Goal: Find contact information: Obtain details needed to contact an individual or organization

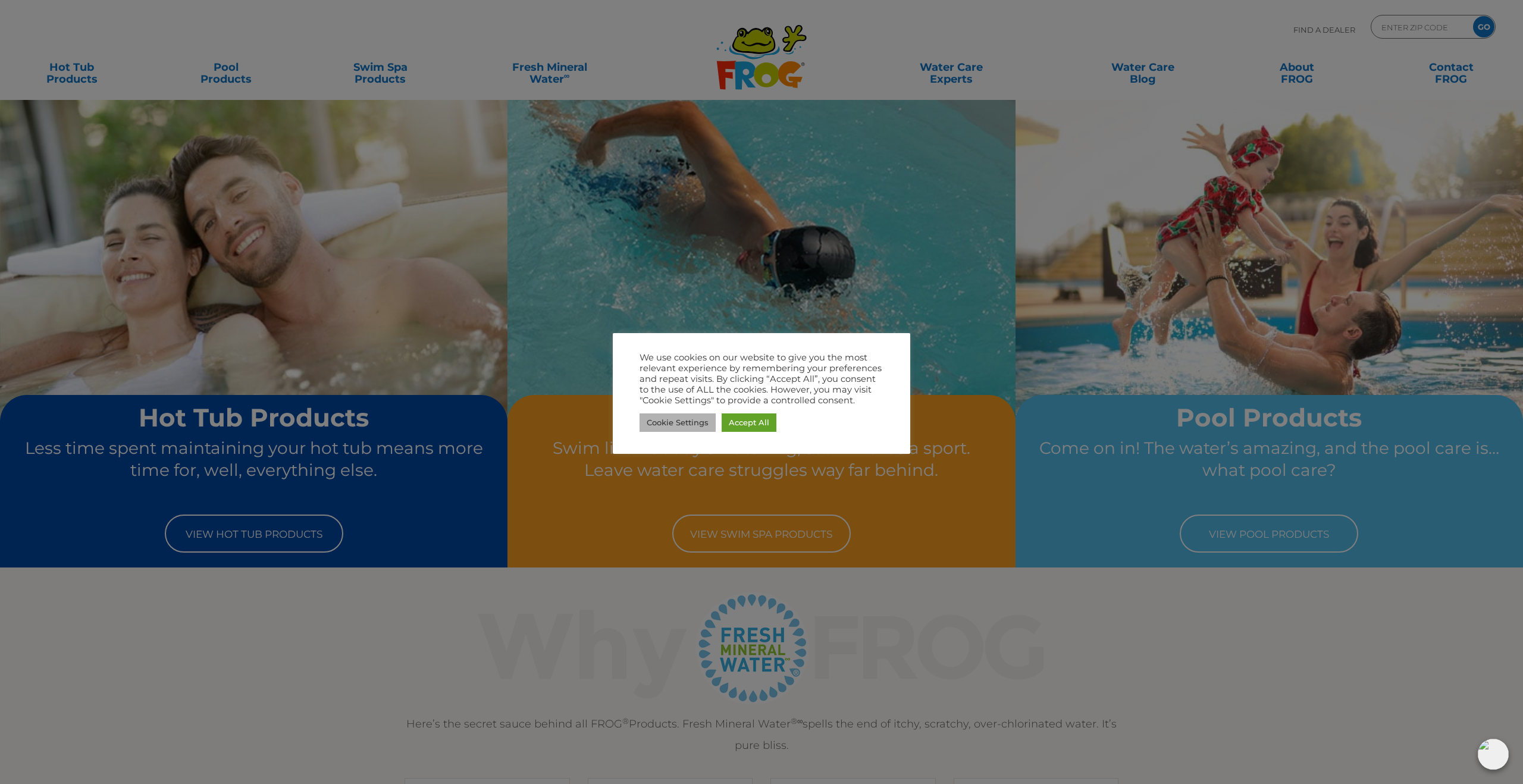
click at [672, 423] on link "Cookie Settings" at bounding box center [678, 423] width 76 height 18
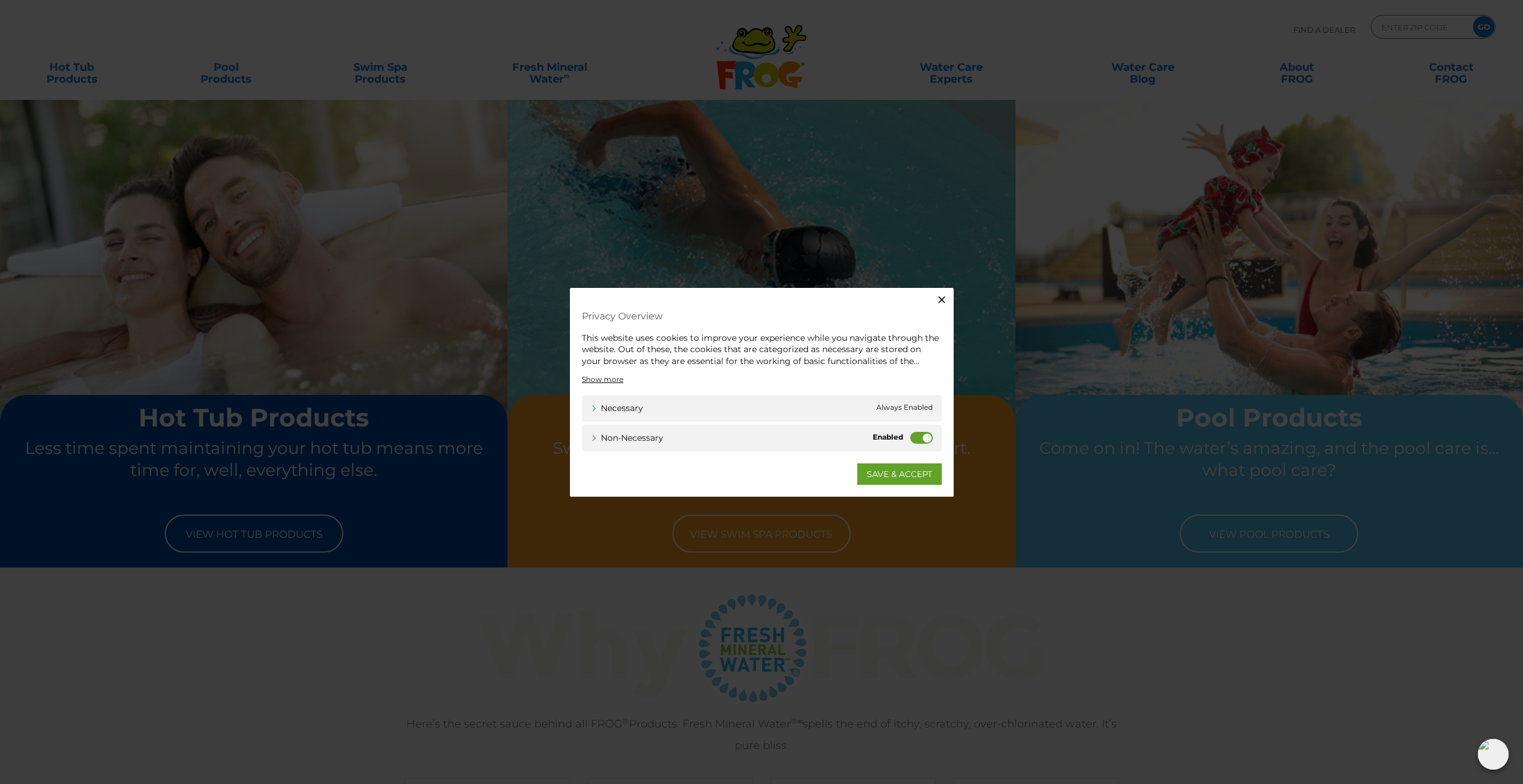
click at [916, 437] on label "Non-necessary" at bounding box center [921, 438] width 22 height 12
click at [0, 0] on input "Non-necessary" at bounding box center [0, 0] width 0 height 0
click at [888, 397] on div "Necessary Necessary Always Enabled" at bounding box center [762, 408] width 360 height 27
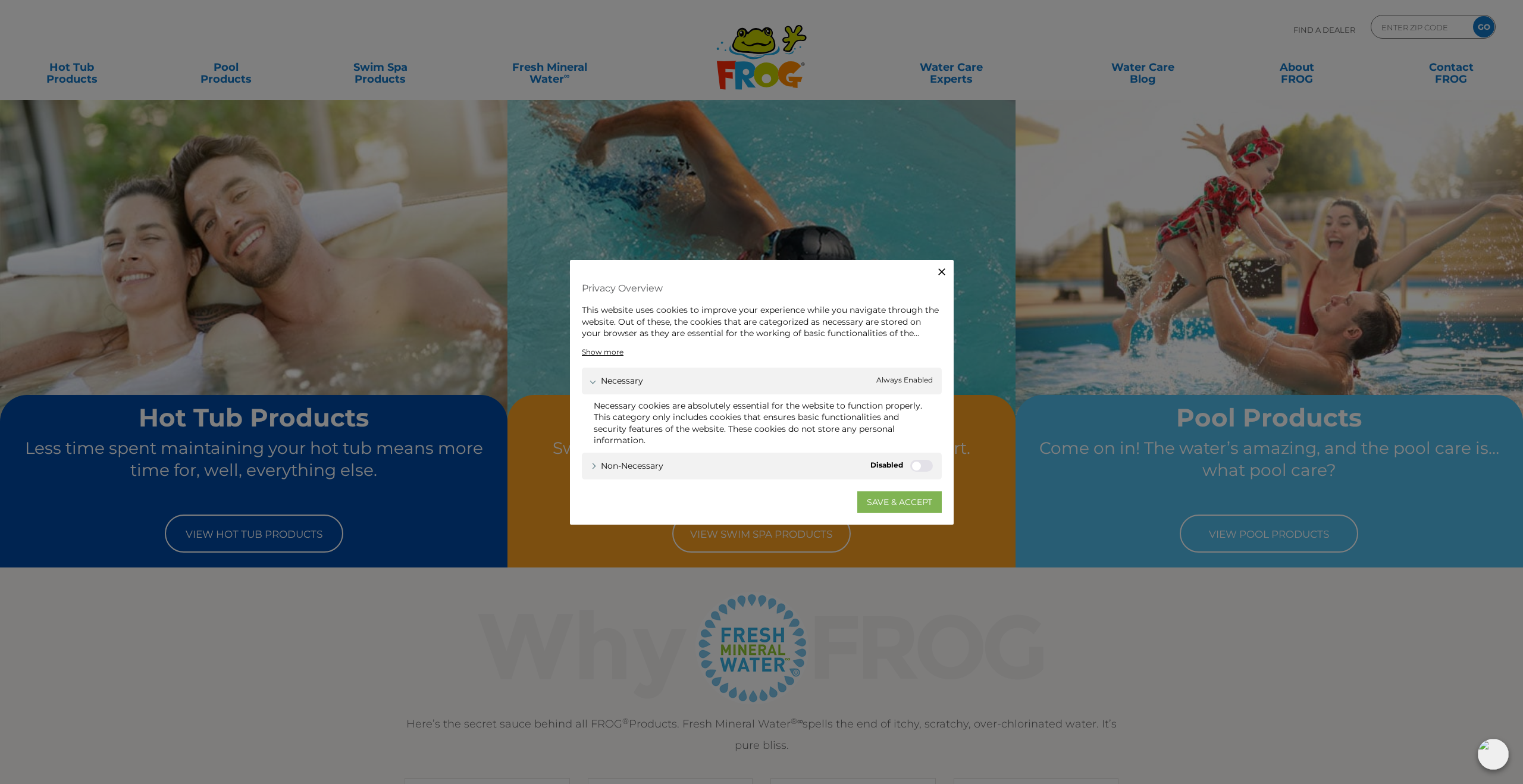
click at [885, 504] on link "SAVE & ACCEPT" at bounding box center [899, 501] width 84 height 21
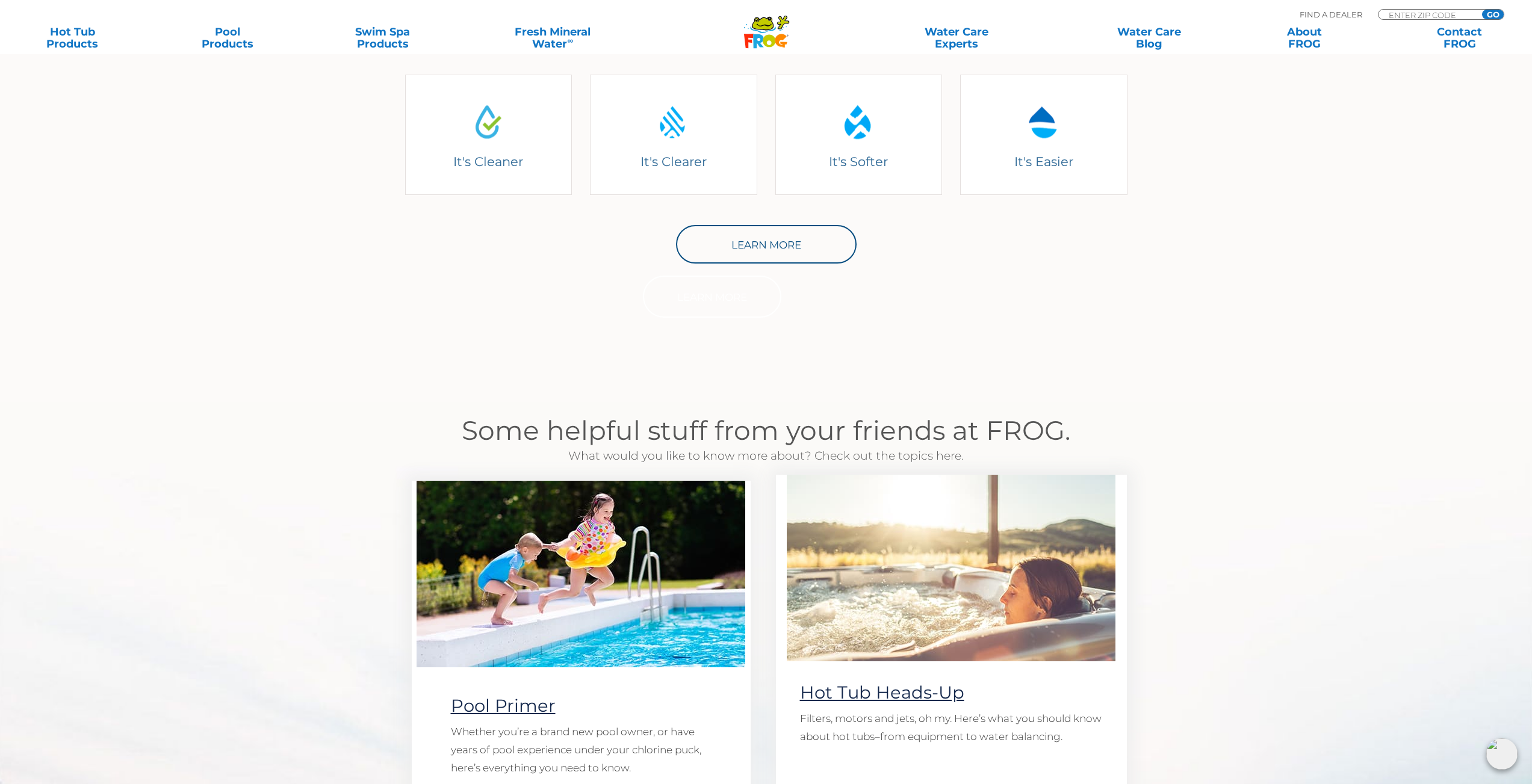
scroll to position [489, 0]
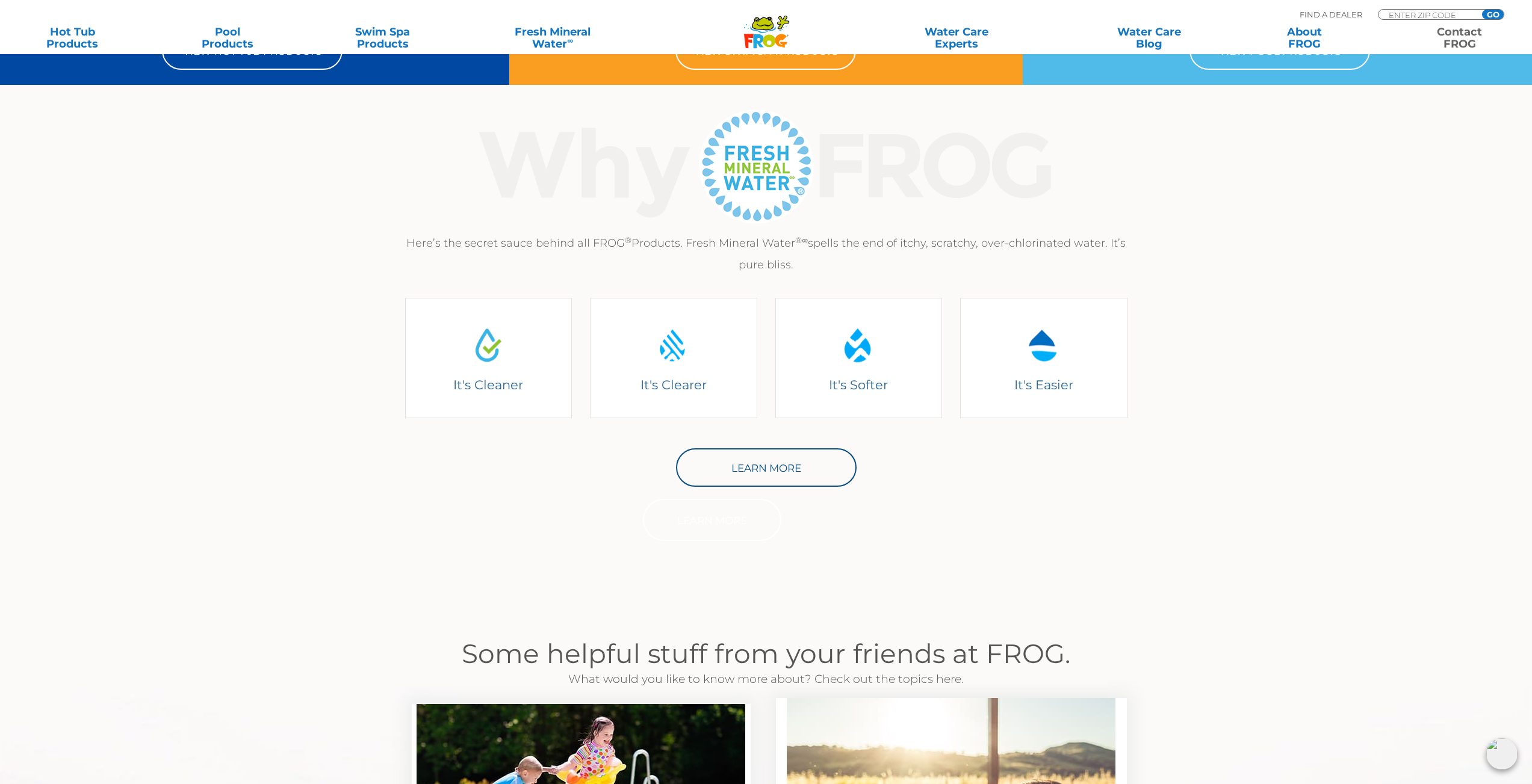
click at [1455, 39] on link "Contact FROG" at bounding box center [1460, 37] width 120 height 24
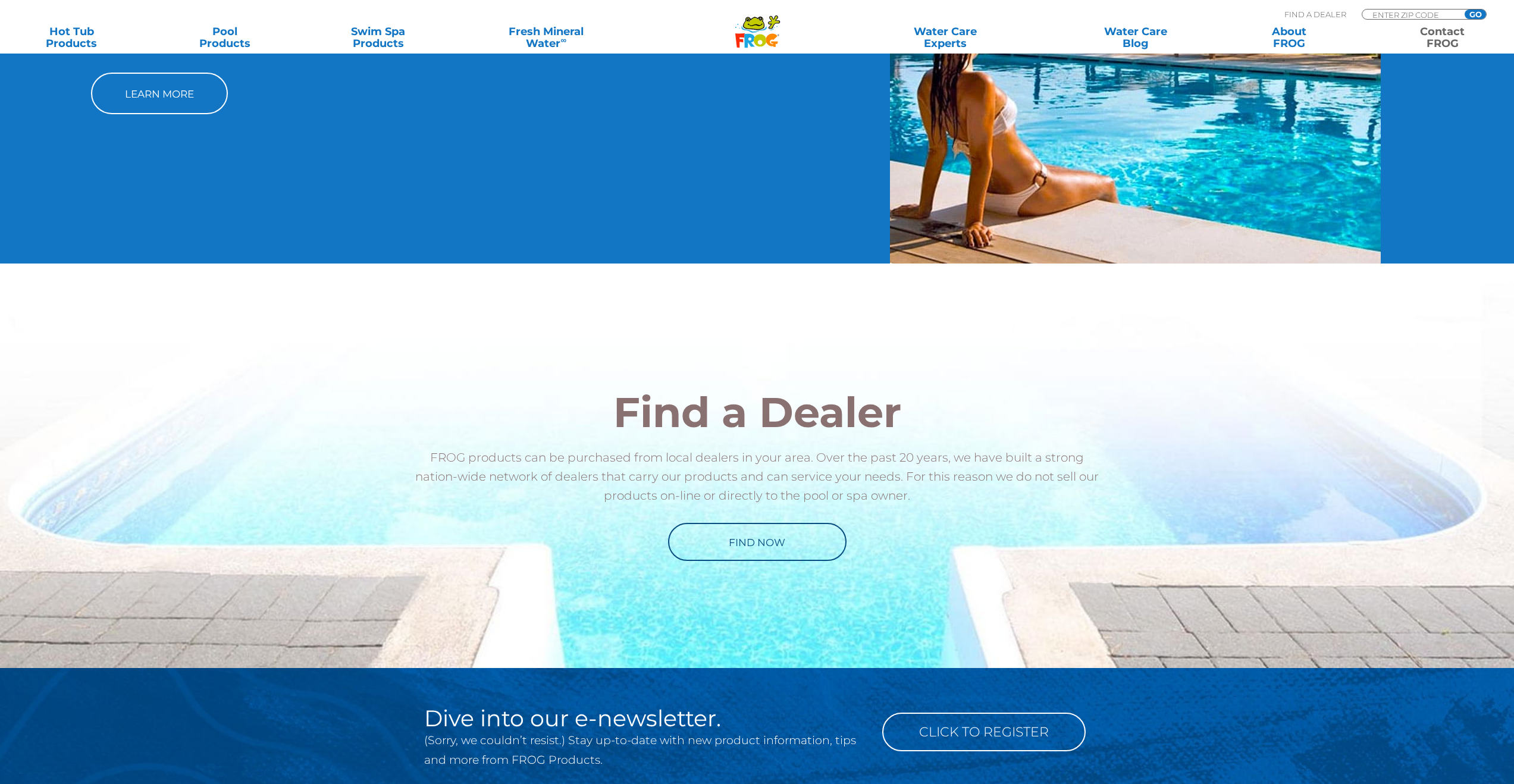
scroll to position [900, 0]
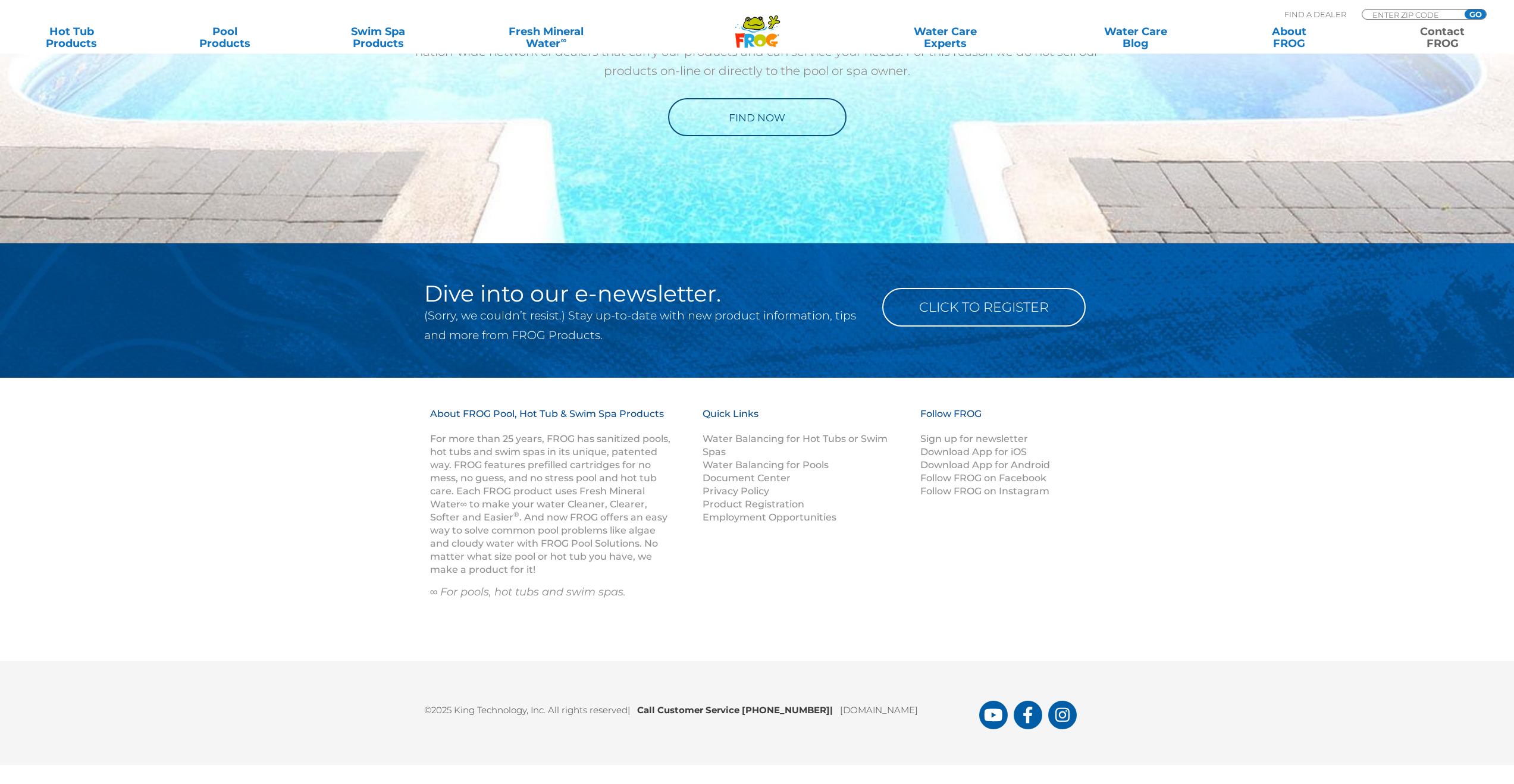
scroll to position [1598, 0]
drag, startPoint x: 749, startPoint y: 710, endPoint x: 814, endPoint y: 716, distance: 65.3
click at [814, 716] on p "©2025 King Technology, Inc. All rights reserved | Call Customer Service 1-800-2…" at bounding box center [701, 707] width 555 height 21
copy b "1-800-222-0169"
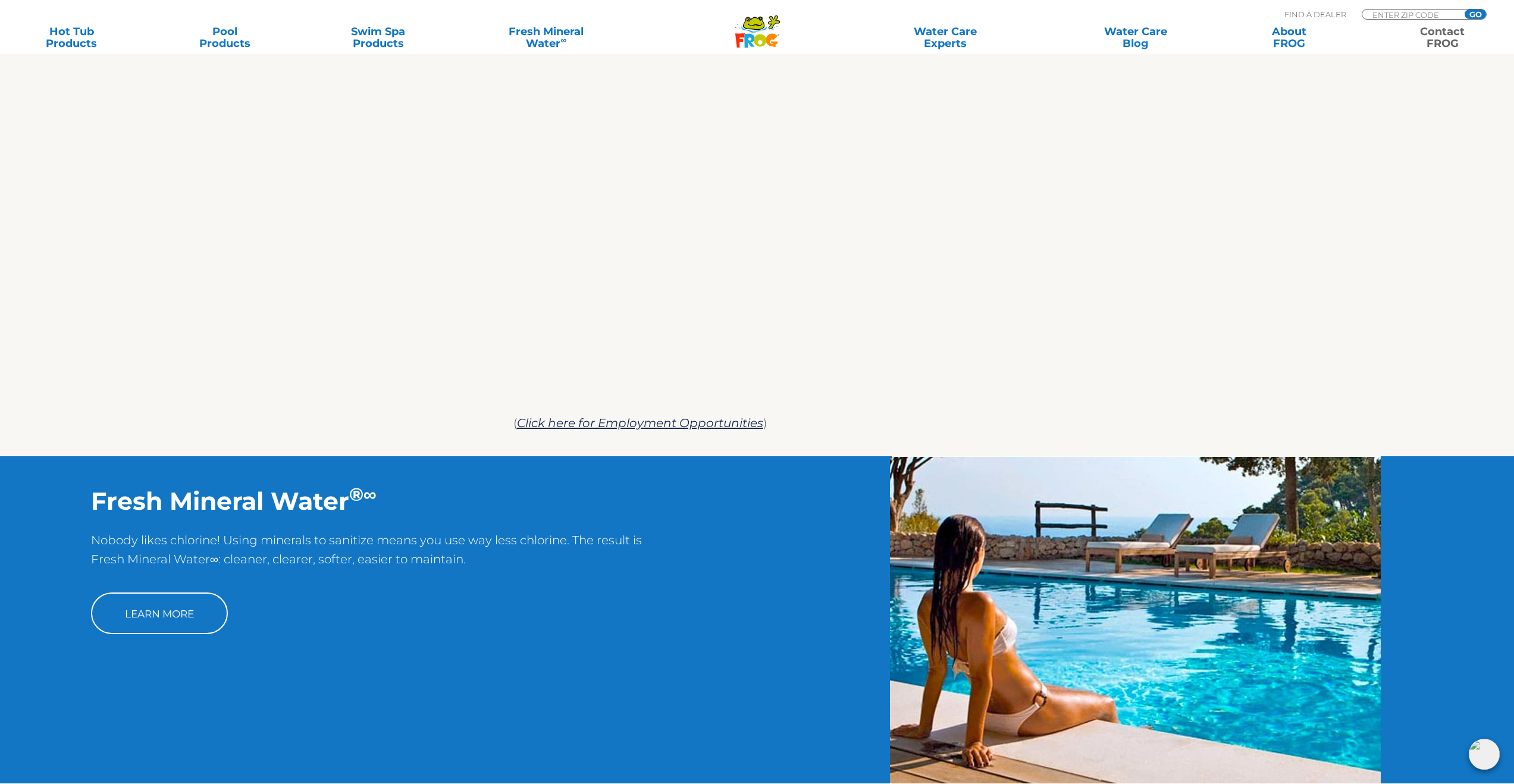
scroll to position [668, 0]
